Goal: Find contact information: Obtain details needed to contact an individual or organization

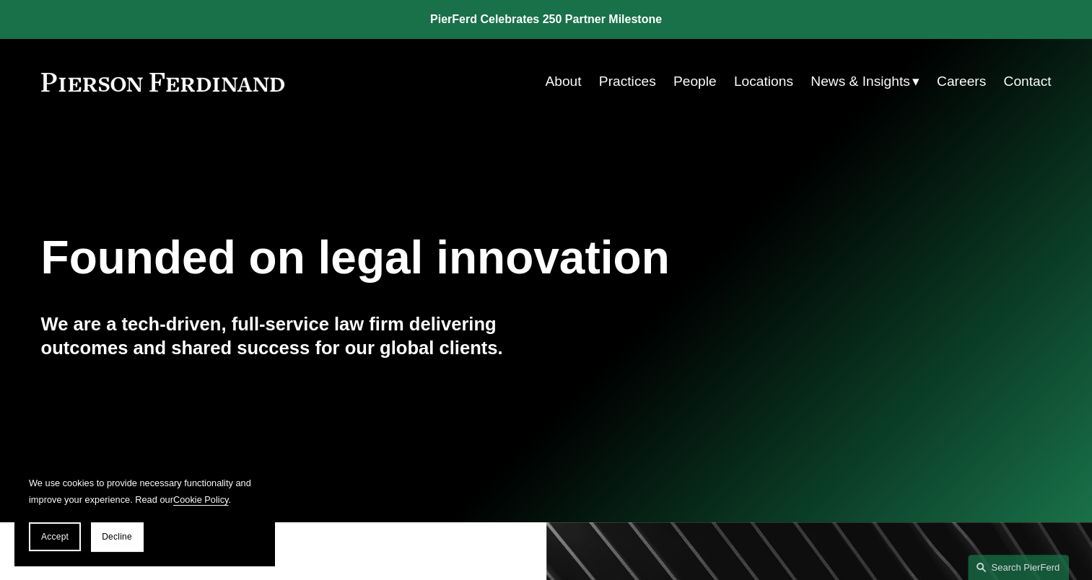
click at [1017, 79] on link "Contact" at bounding box center [1027, 81] width 48 height 27
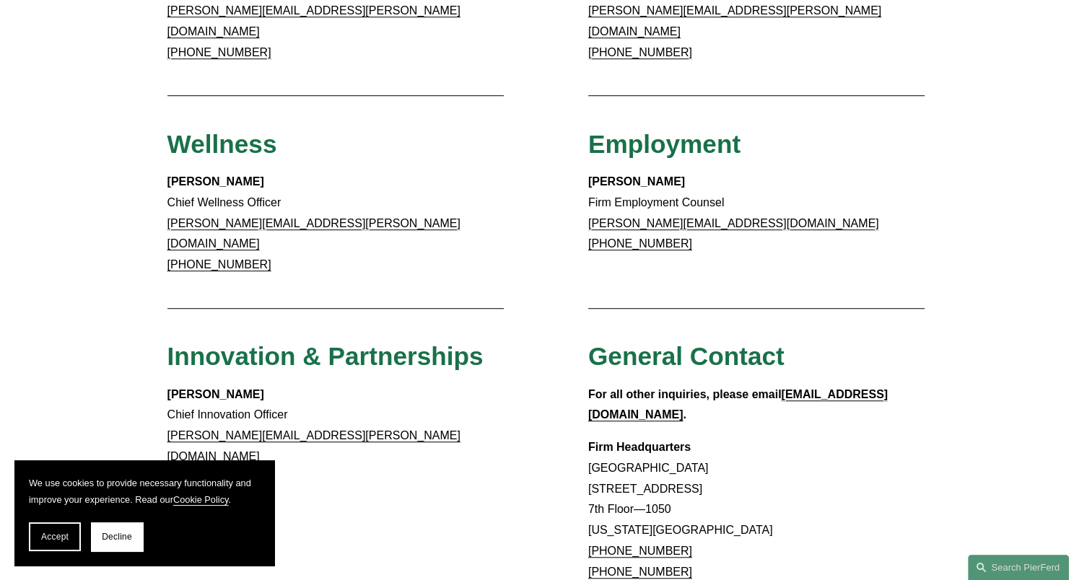
scroll to position [1370, 0]
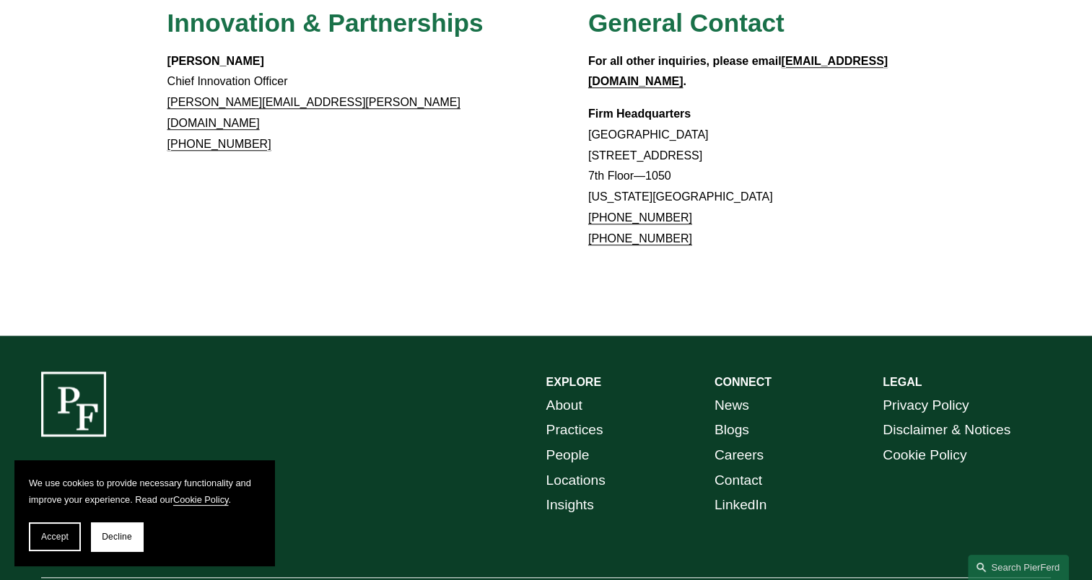
click at [569, 468] on link "Locations" at bounding box center [575, 480] width 59 height 25
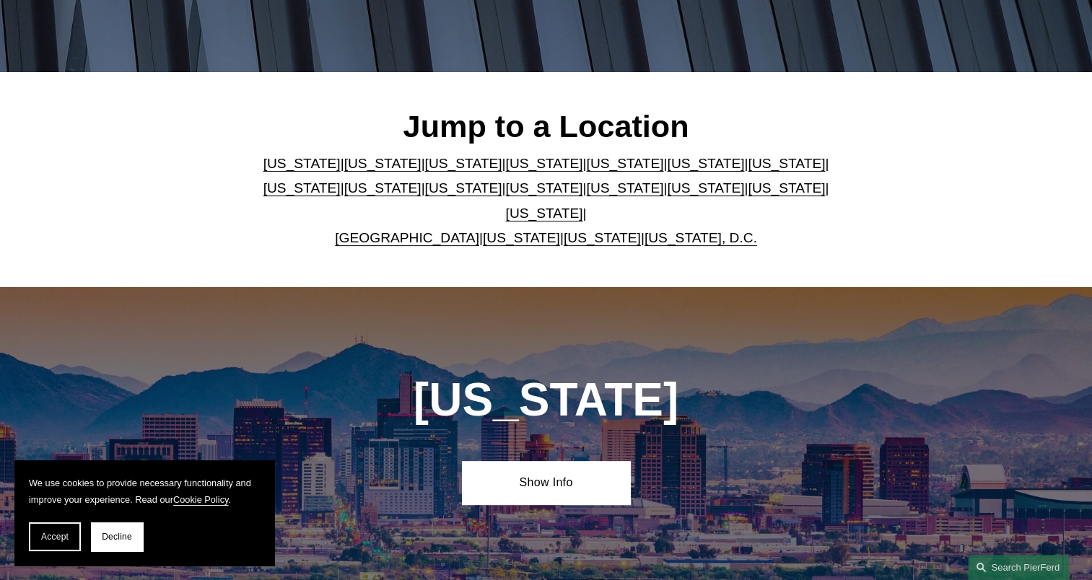
scroll to position [358, 0]
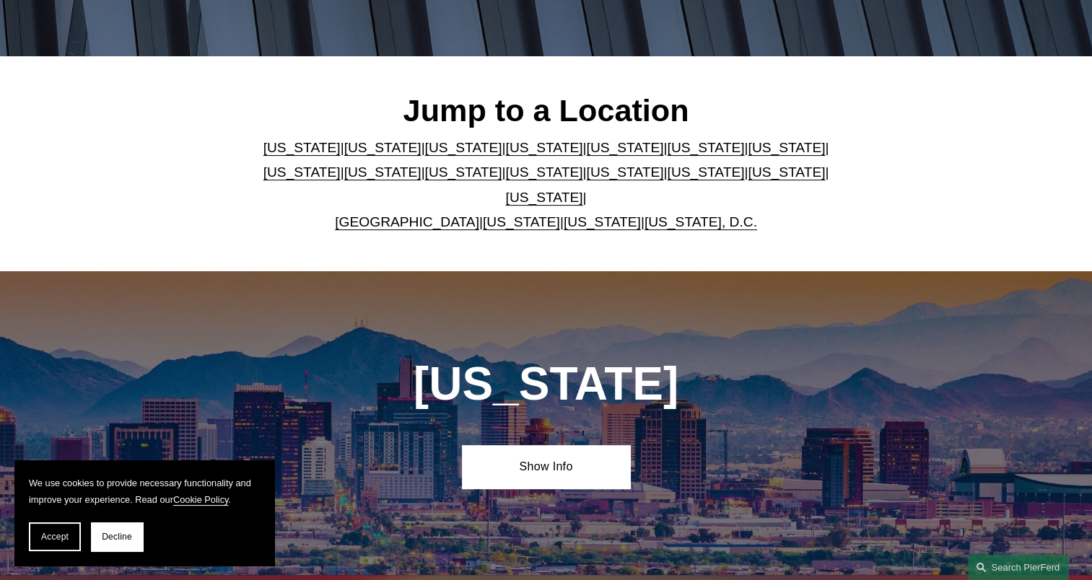
click at [506, 180] on link "[US_STATE]" at bounding box center [544, 172] width 77 height 15
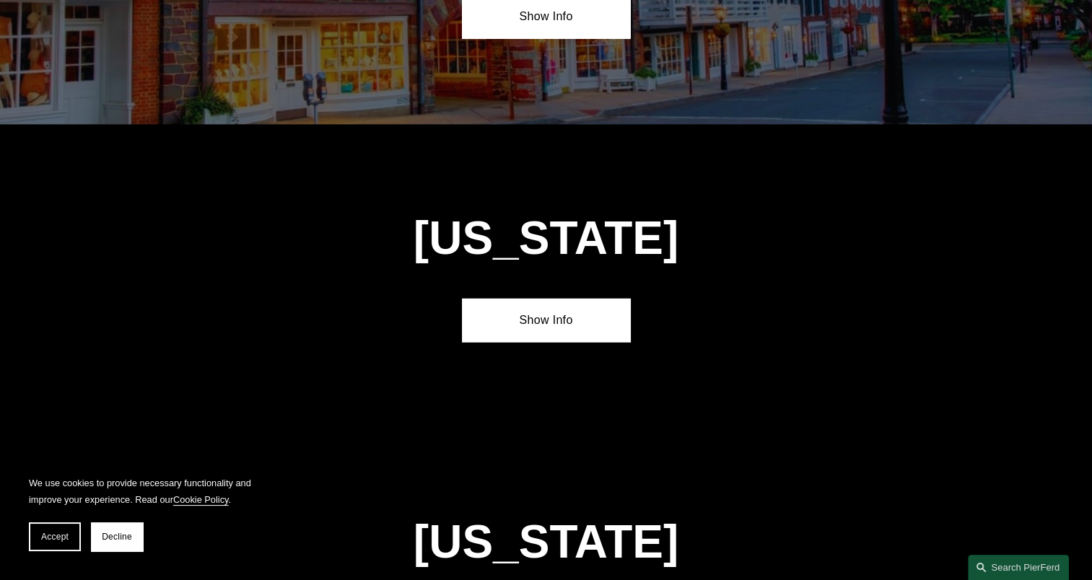
scroll to position [3659, 0]
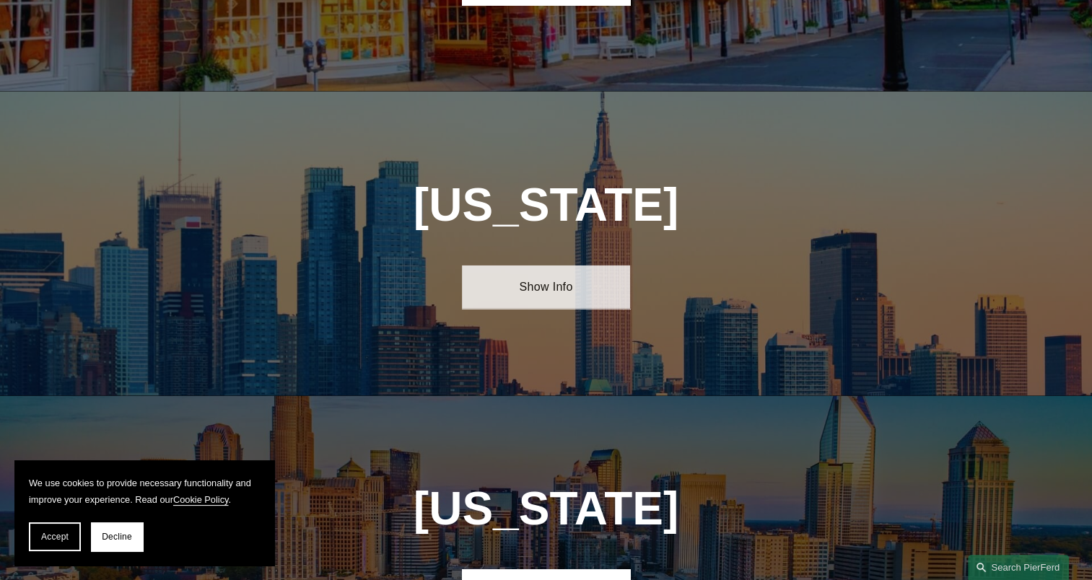
click at [499, 266] on link "Show Info" at bounding box center [546, 287] width 168 height 43
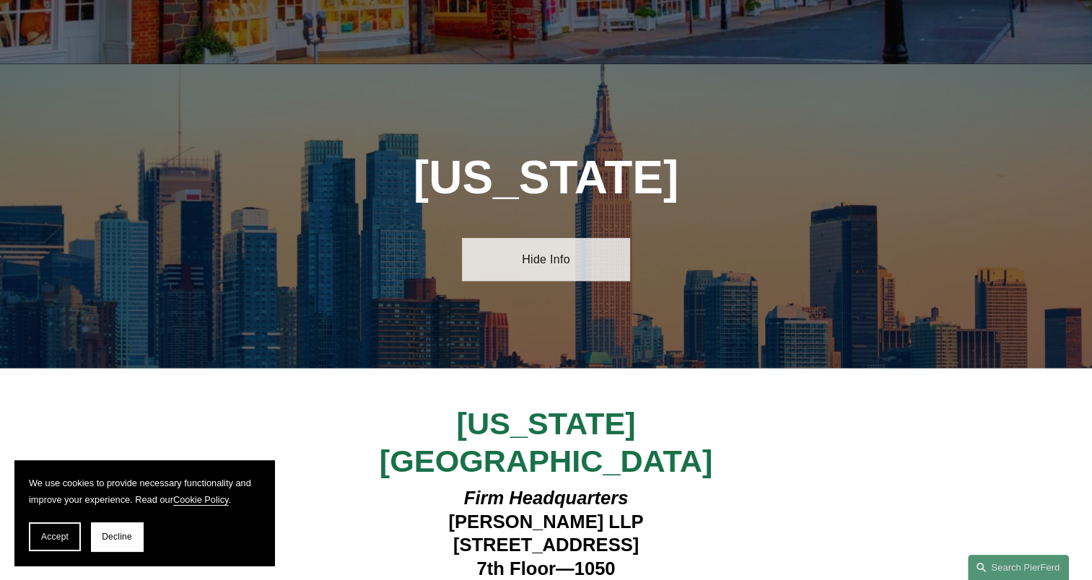
scroll to position [3705, 0]
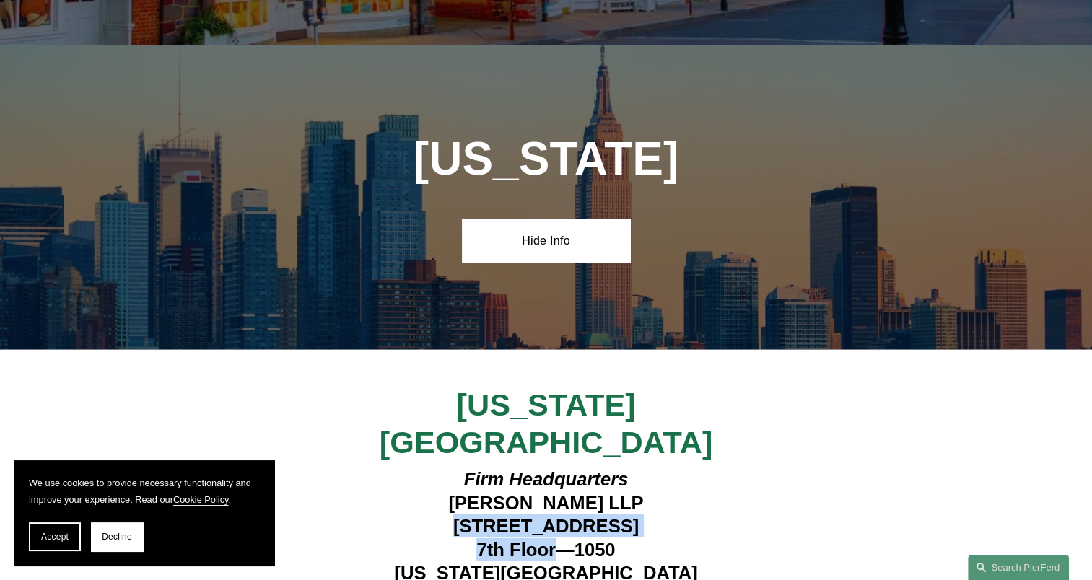
drag, startPoint x: 553, startPoint y: 430, endPoint x: 406, endPoint y: 403, distance: 149.0
click at [406, 468] on h4 "Firm Headquarters [PERSON_NAME] LLP [STREET_ADDRESS][US_STATE]" at bounding box center [546, 526] width 421 height 117
copy h4 "[GEOGRAPHIC_DATA] 7th Floor"
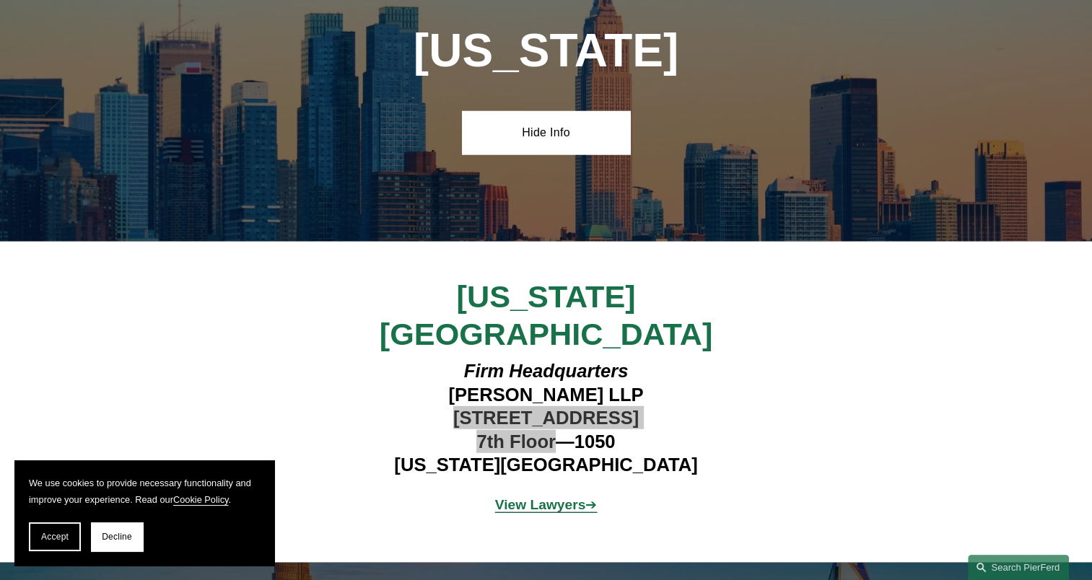
scroll to position [3718, 0]
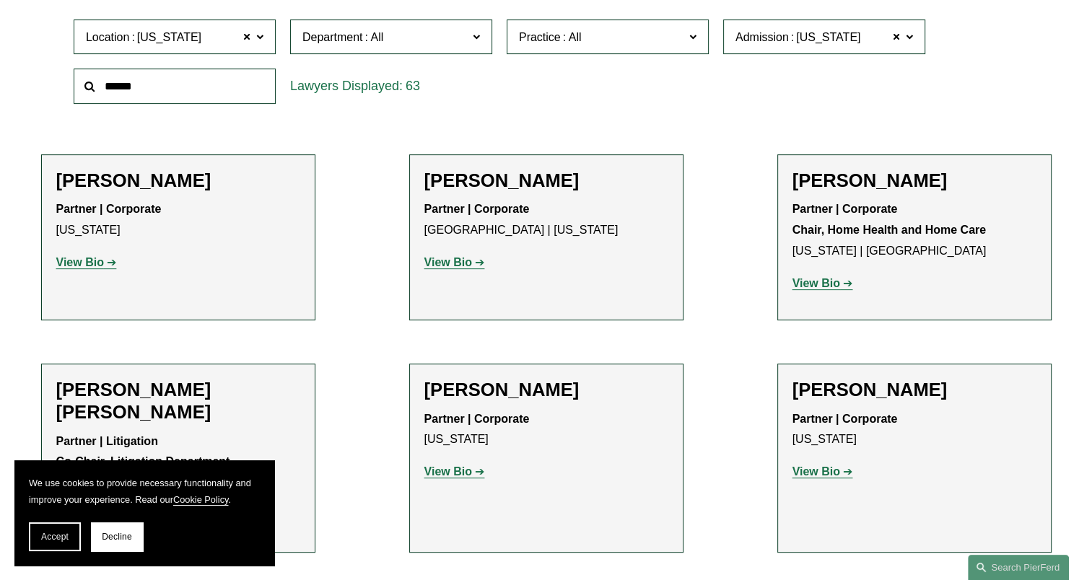
scroll to position [476, 0]
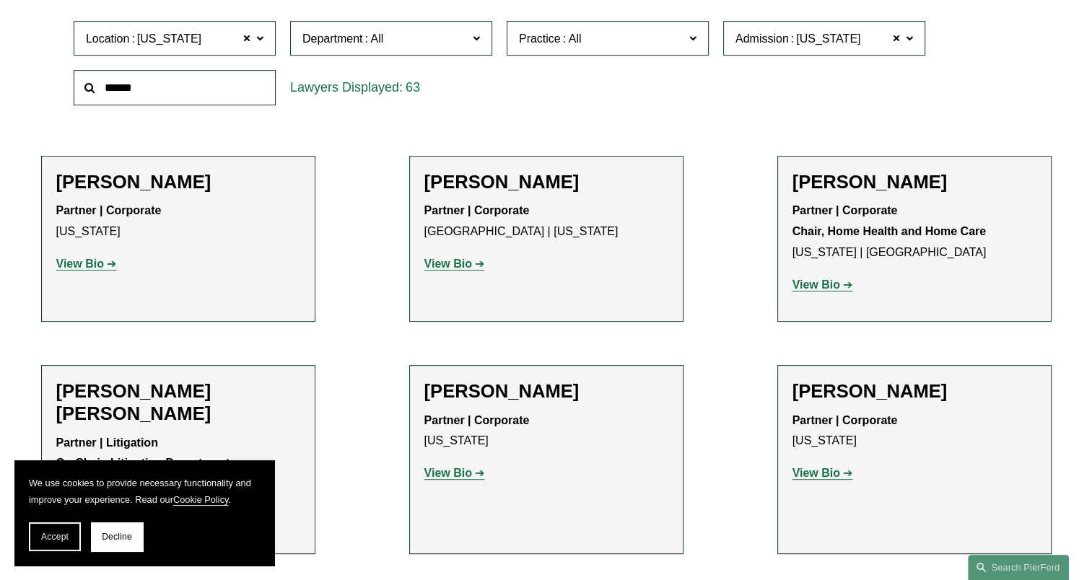
click at [219, 92] on input "text" at bounding box center [175, 87] width 202 height 35
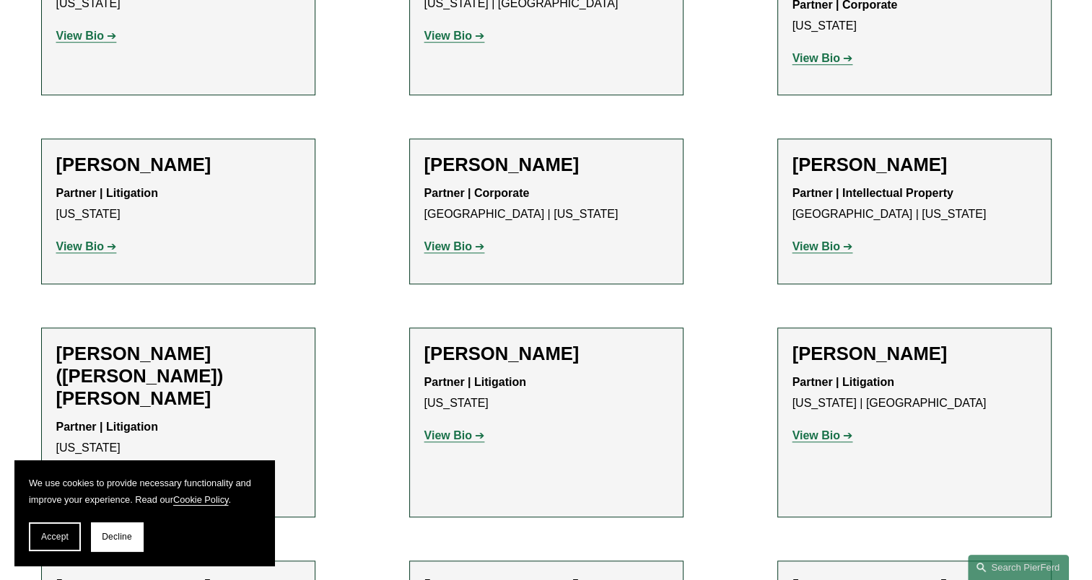
scroll to position [1189, 0]
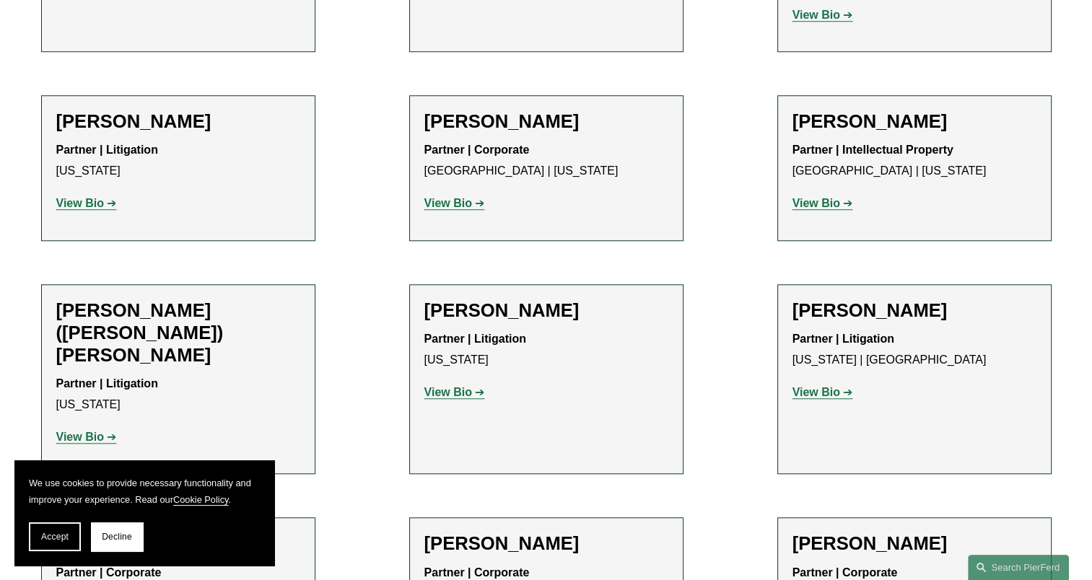
click at [457, 299] on h2 "Matthew C. DeFrancesco" at bounding box center [546, 310] width 244 height 22
click at [447, 386] on strong "View Bio" at bounding box center [448, 392] width 48 height 12
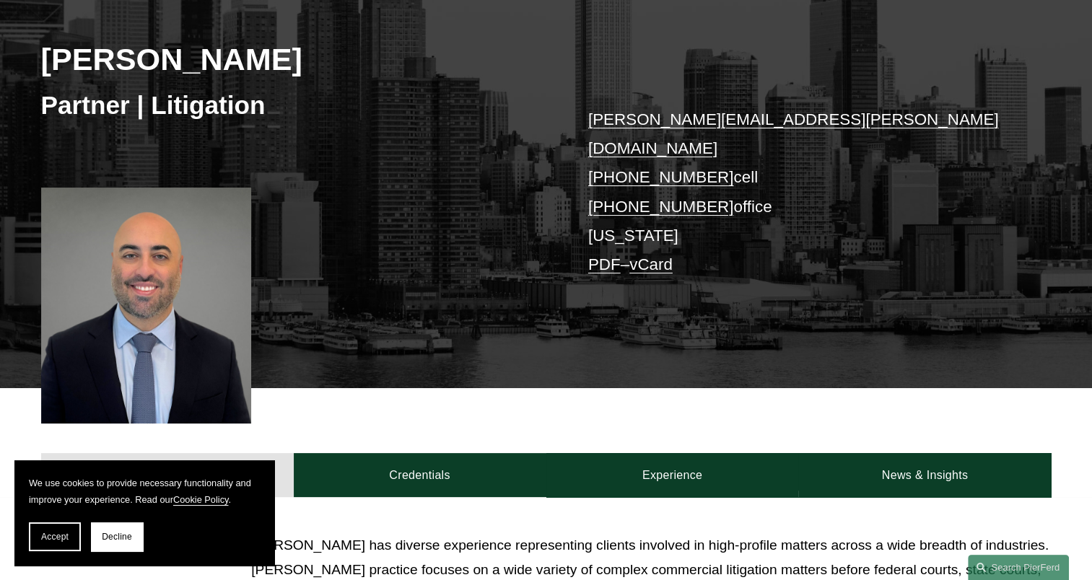
scroll to position [214, 0]
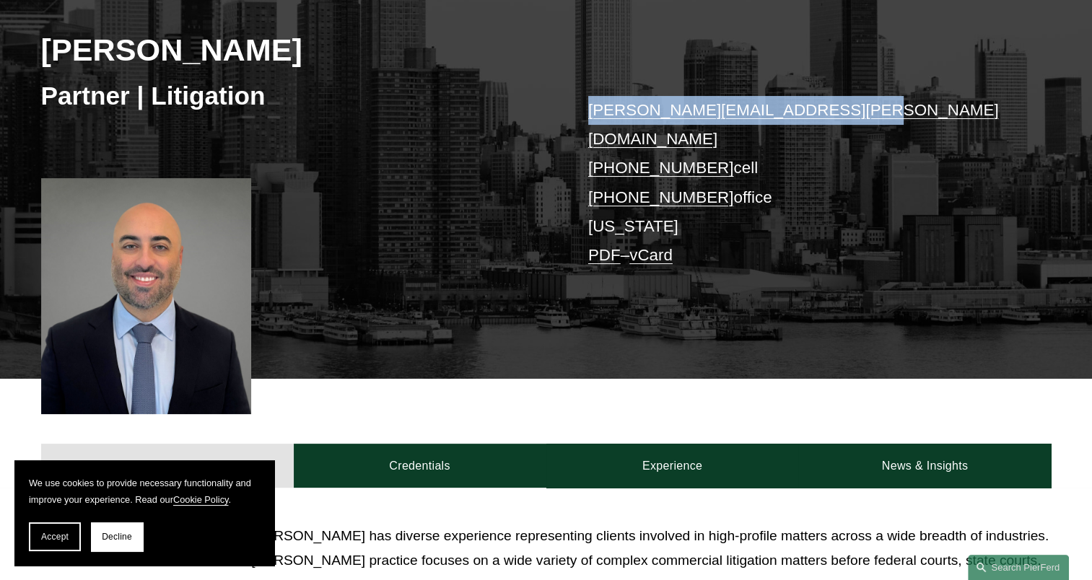
drag, startPoint x: 781, startPoint y: 106, endPoint x: 574, endPoint y: 121, distance: 208.4
click at [574, 121] on div "[PERSON_NAME] Partner | Litigation [PERSON_NAME][EMAIL_ADDRESS][PERSON_NAME][DO…" at bounding box center [546, 161] width 1092 height 435
copy link "[PERSON_NAME][EMAIL_ADDRESS][PERSON_NAME][DOMAIN_NAME]"
